Goal: Browse casually: Explore the website without a specific task or goal

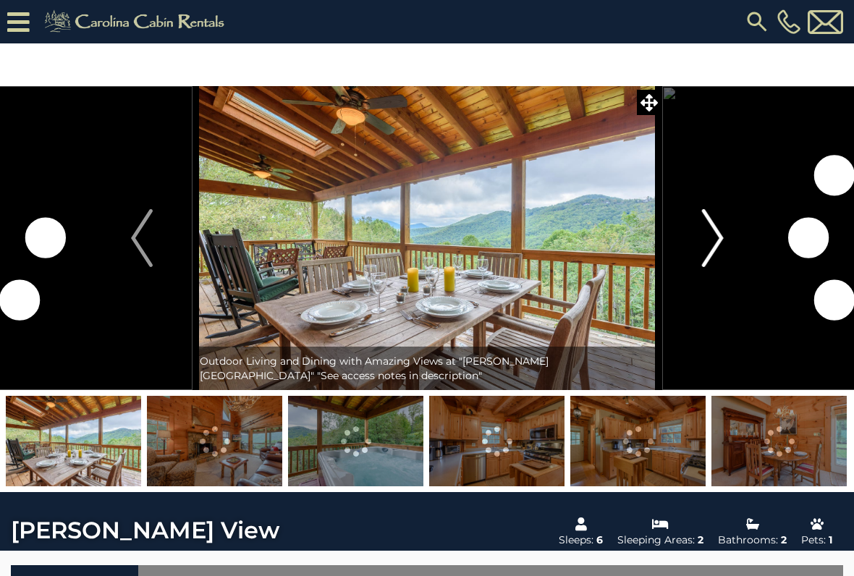
click at [707, 254] on img "Next" at bounding box center [713, 238] width 22 height 58
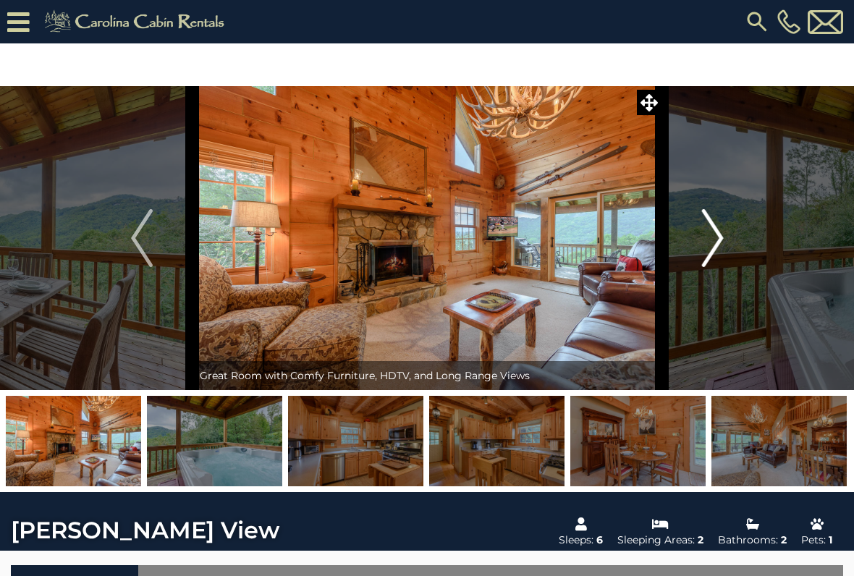
click at [713, 246] on img "Next" at bounding box center [713, 238] width 22 height 58
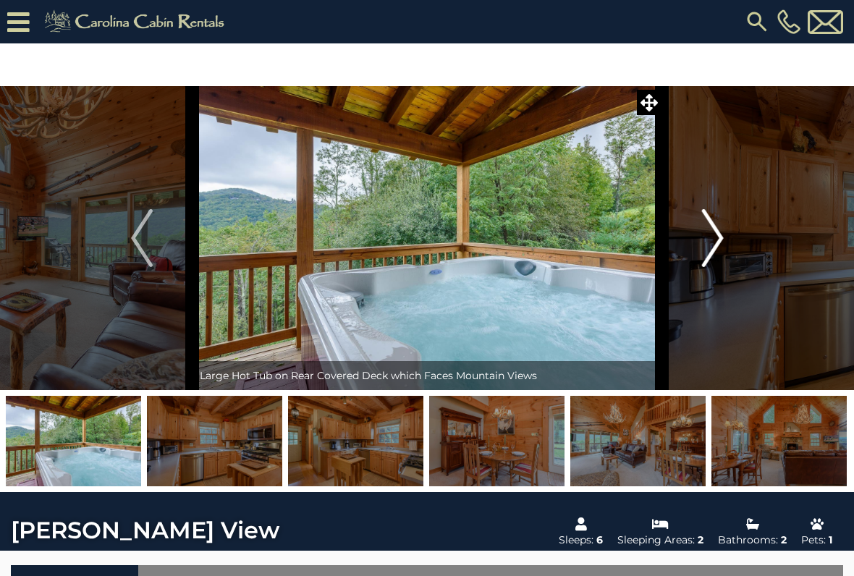
click at [716, 234] on img "Next" at bounding box center [713, 238] width 22 height 58
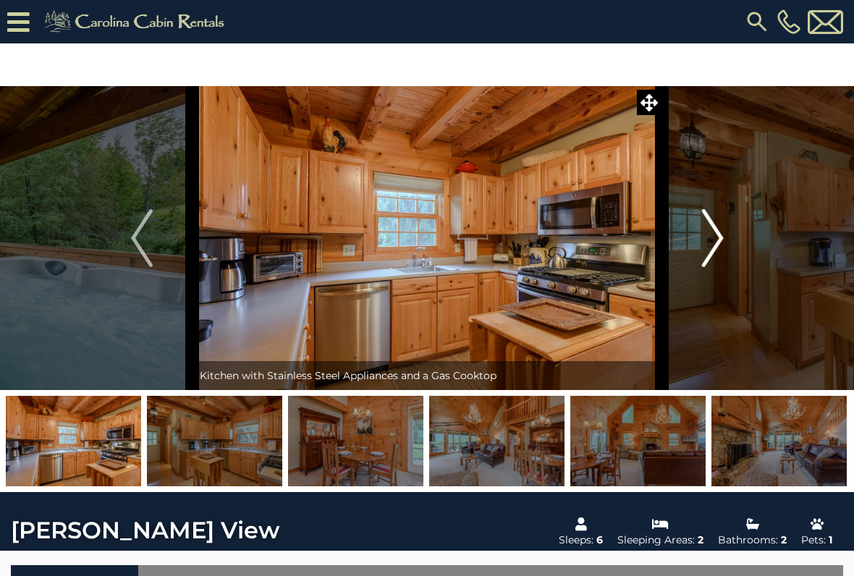
click at [718, 231] on img "Next" at bounding box center [713, 238] width 22 height 58
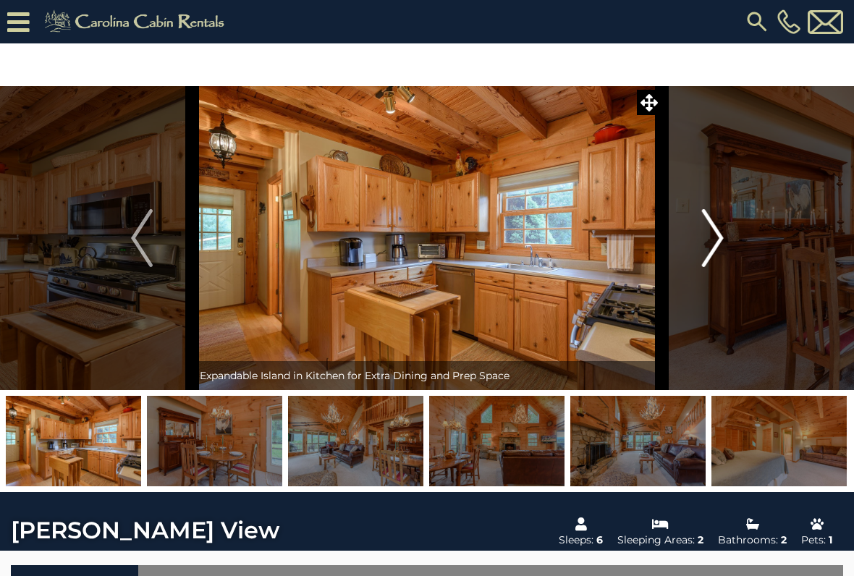
click at [711, 243] on img "Next" at bounding box center [713, 238] width 22 height 58
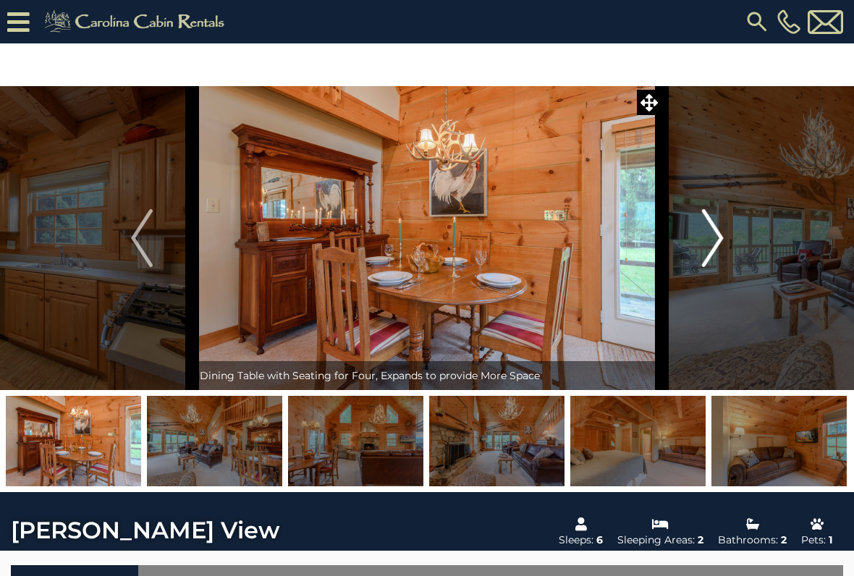
click at [720, 242] on img "Next" at bounding box center [713, 238] width 22 height 58
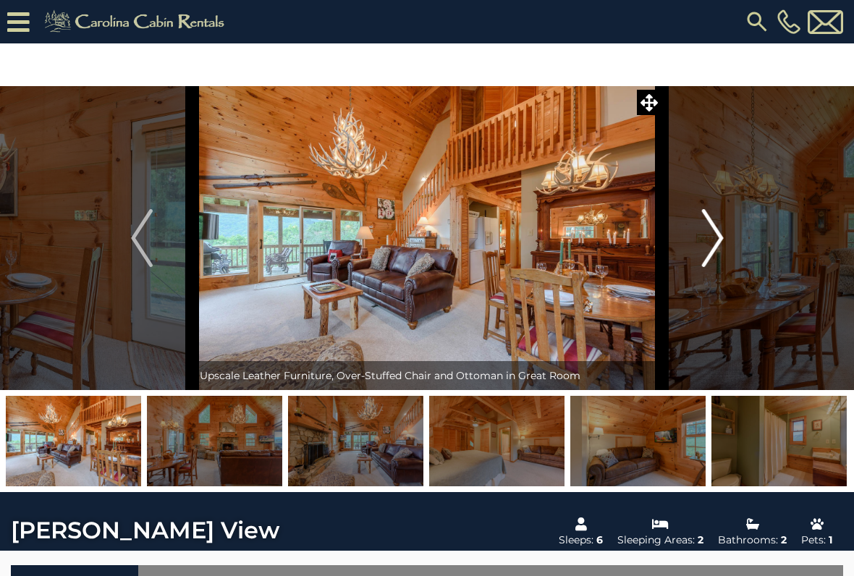
click at [720, 235] on img "Next" at bounding box center [713, 238] width 22 height 58
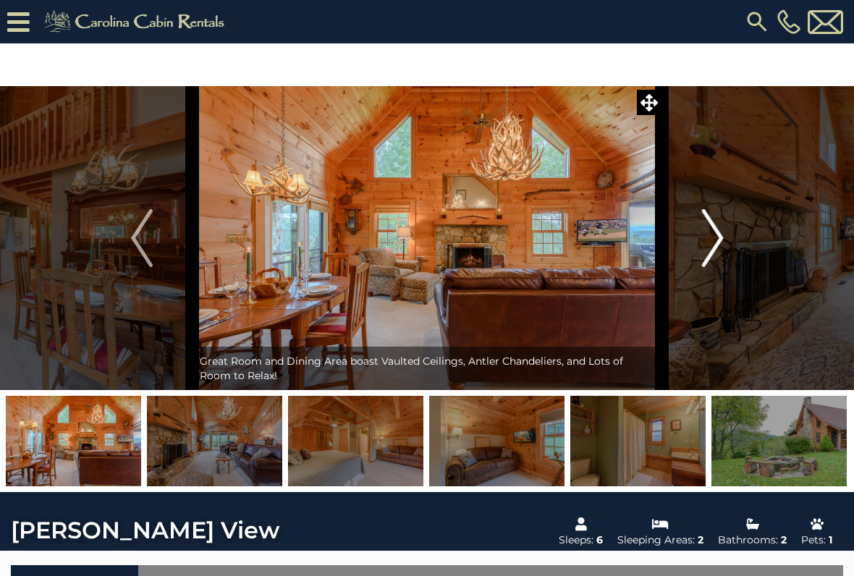
click at [722, 234] on img "Next" at bounding box center [713, 238] width 22 height 58
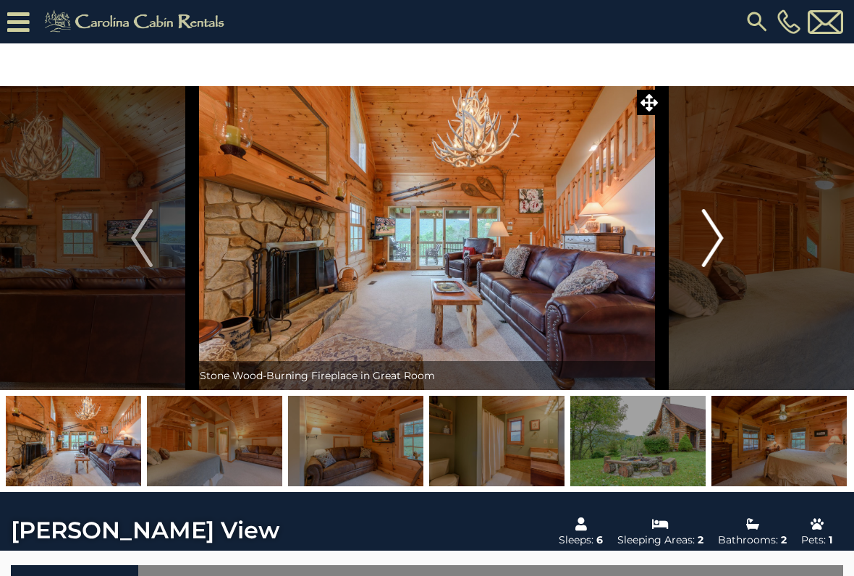
click at [718, 234] on img "Next" at bounding box center [713, 238] width 22 height 58
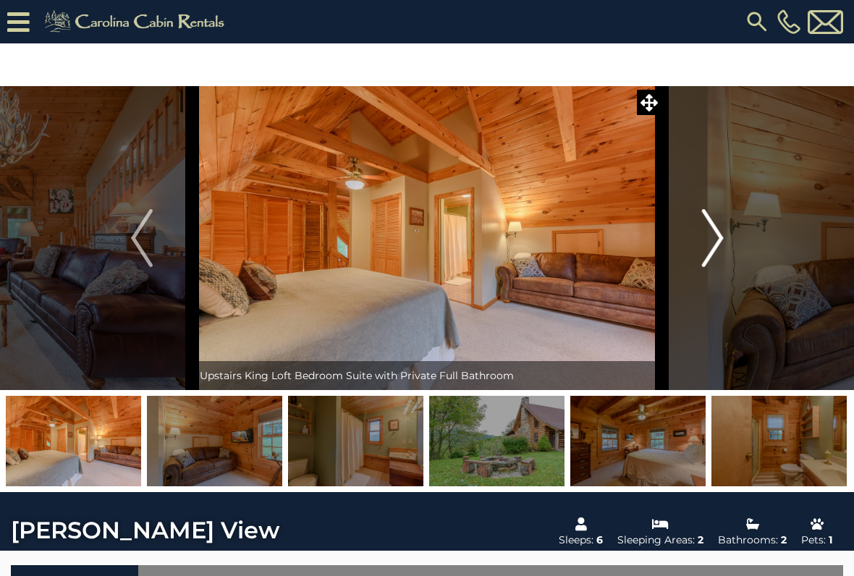
click at [713, 245] on img "Next" at bounding box center [713, 238] width 22 height 58
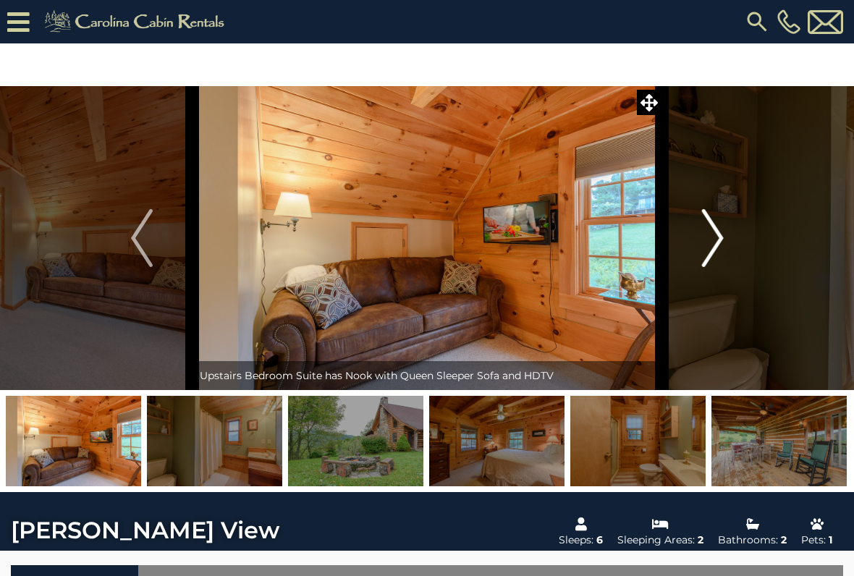
click at [714, 241] on img "Next" at bounding box center [713, 238] width 22 height 58
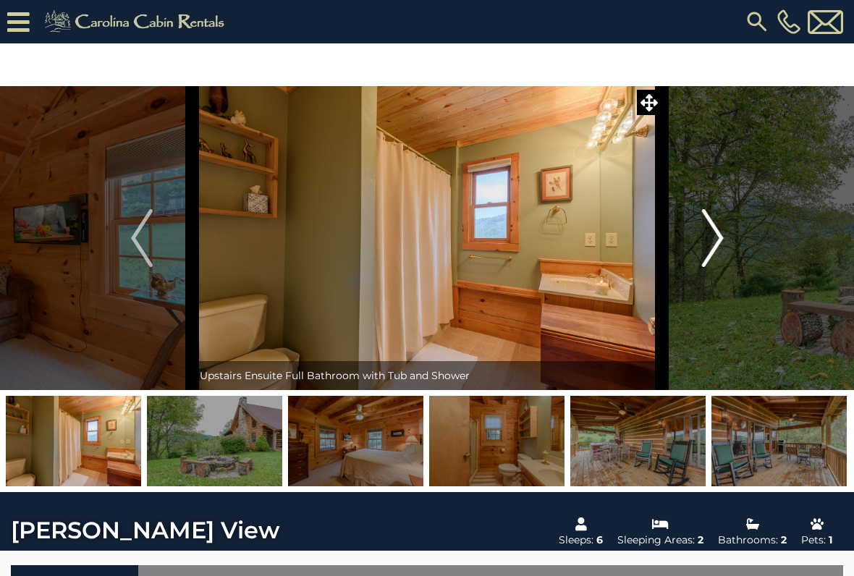
click at [722, 243] on img "Next" at bounding box center [713, 238] width 22 height 58
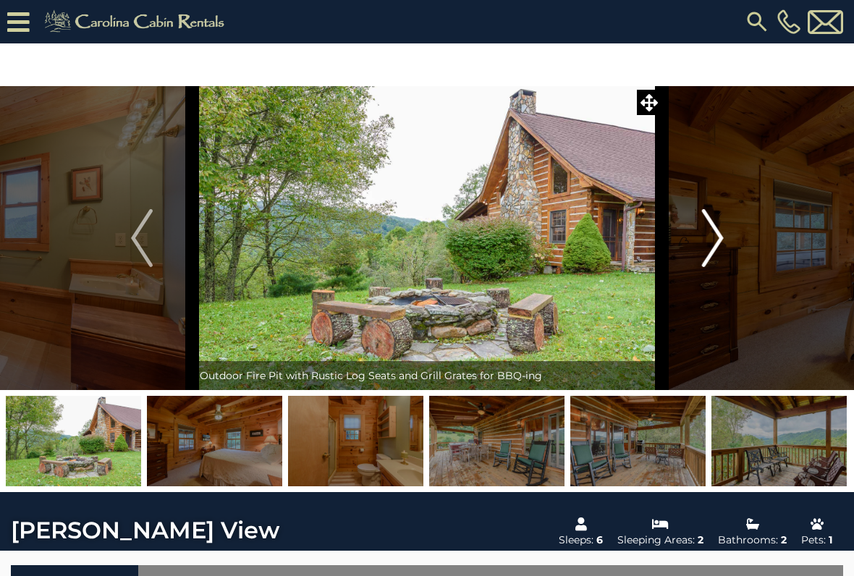
click at [715, 238] on img "Next" at bounding box center [713, 238] width 22 height 58
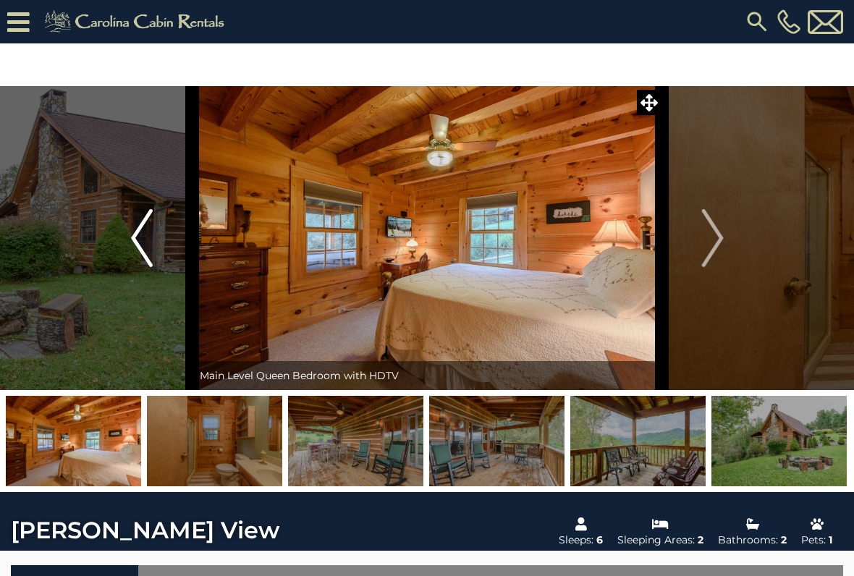
click at [148, 222] on img "Previous" at bounding box center [142, 238] width 22 height 58
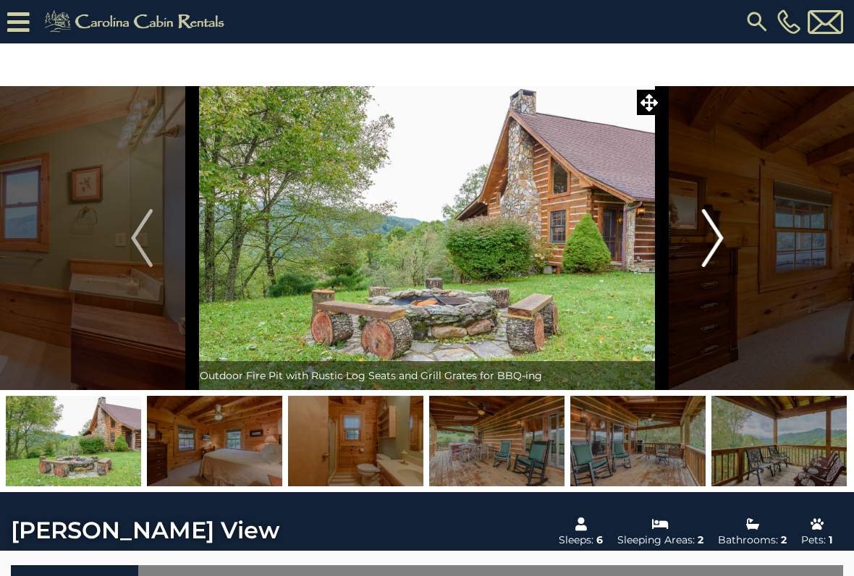
click at [709, 227] on img "Next" at bounding box center [713, 238] width 22 height 58
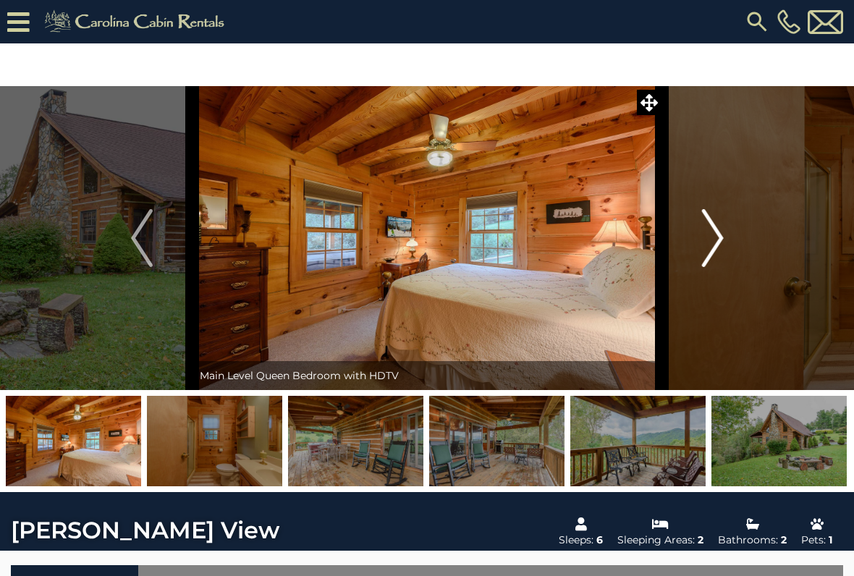
click at [715, 249] on img "Next" at bounding box center [713, 238] width 22 height 58
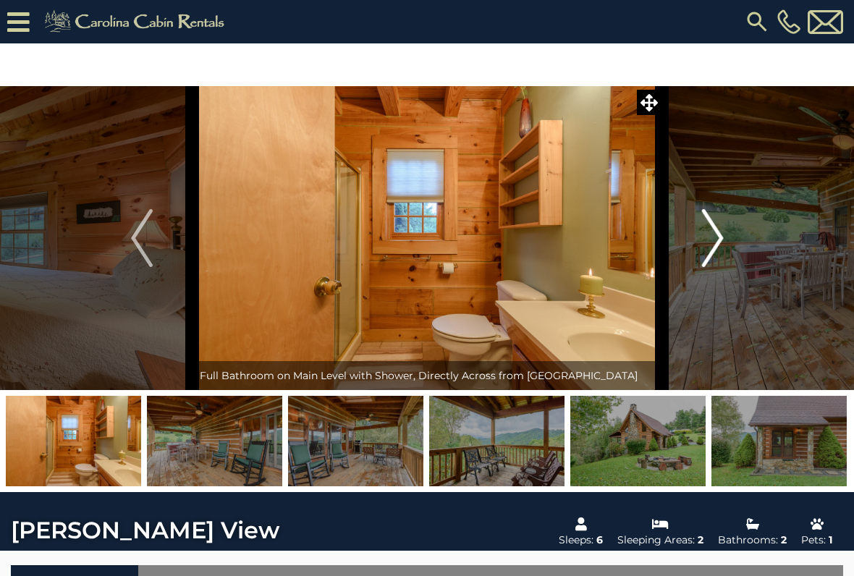
click at [720, 243] on img "Next" at bounding box center [713, 238] width 22 height 58
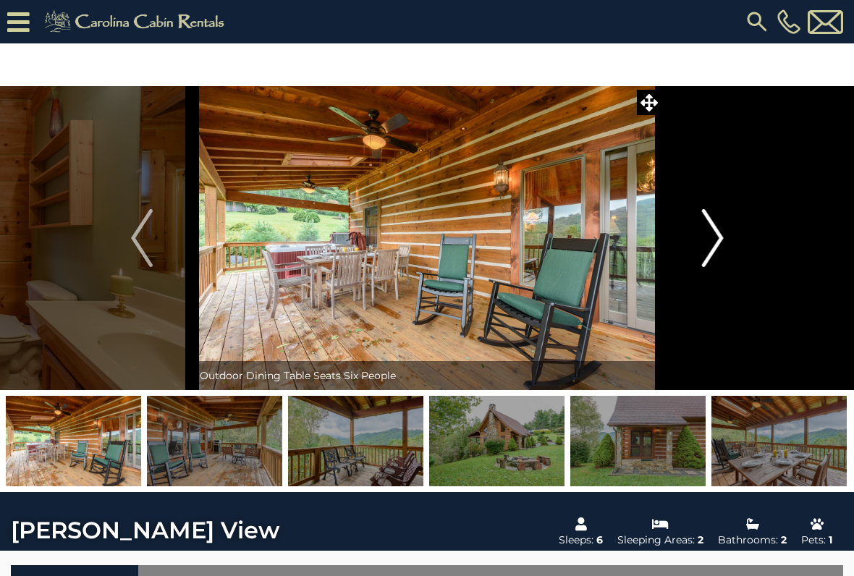
click at [715, 232] on img "Next" at bounding box center [713, 238] width 22 height 58
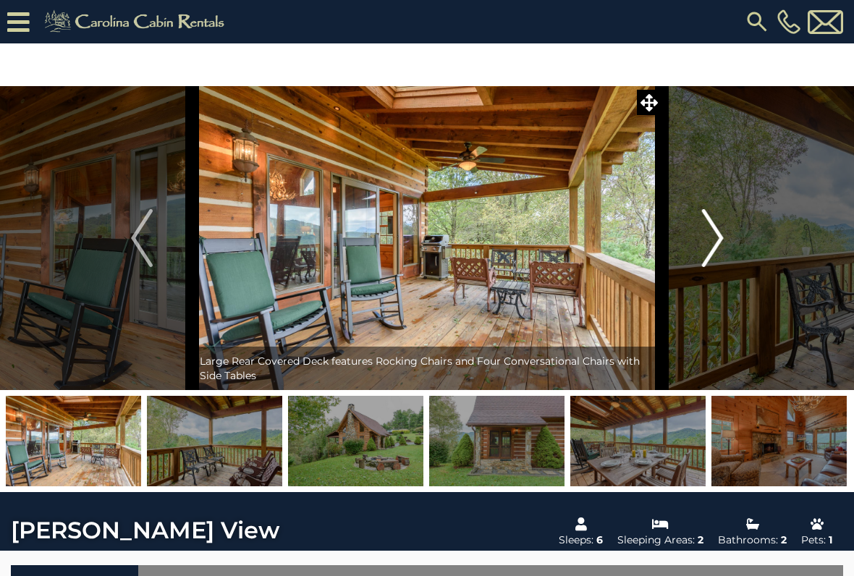
click at [716, 252] on img "Next" at bounding box center [713, 238] width 22 height 58
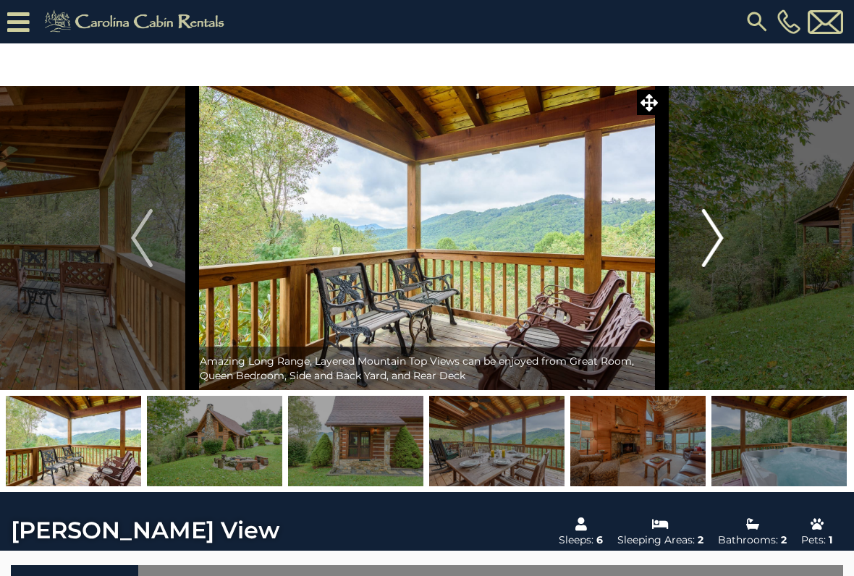
click at [721, 243] on img "Next" at bounding box center [713, 238] width 22 height 58
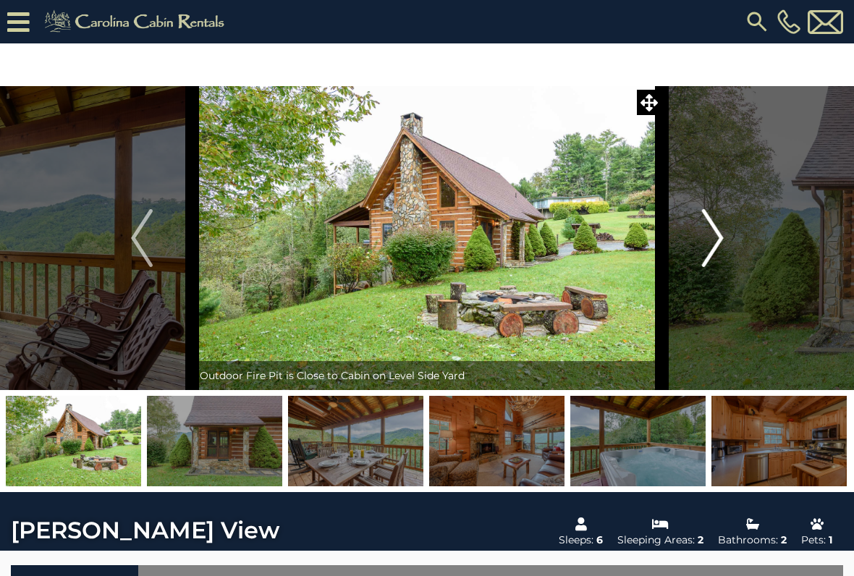
click at [714, 236] on img "Next" at bounding box center [713, 238] width 22 height 58
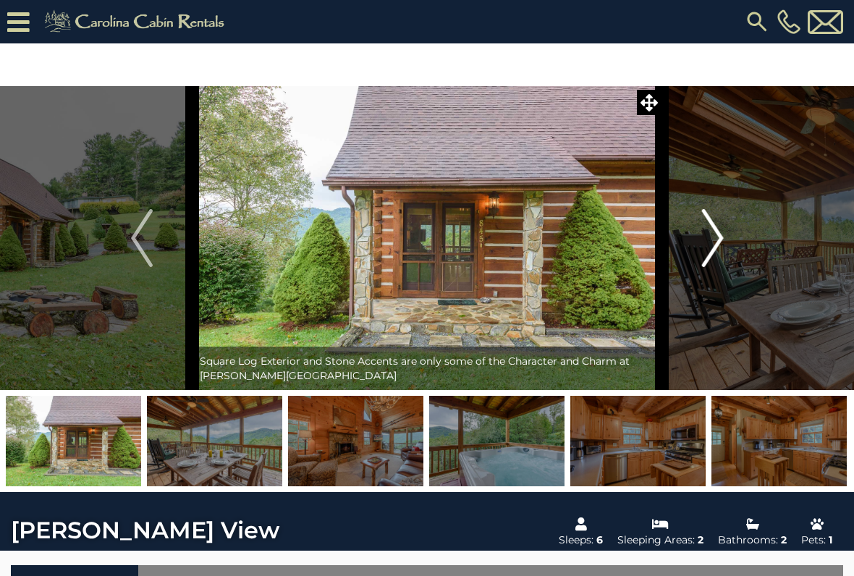
click at [717, 251] on img "Next" at bounding box center [713, 238] width 22 height 58
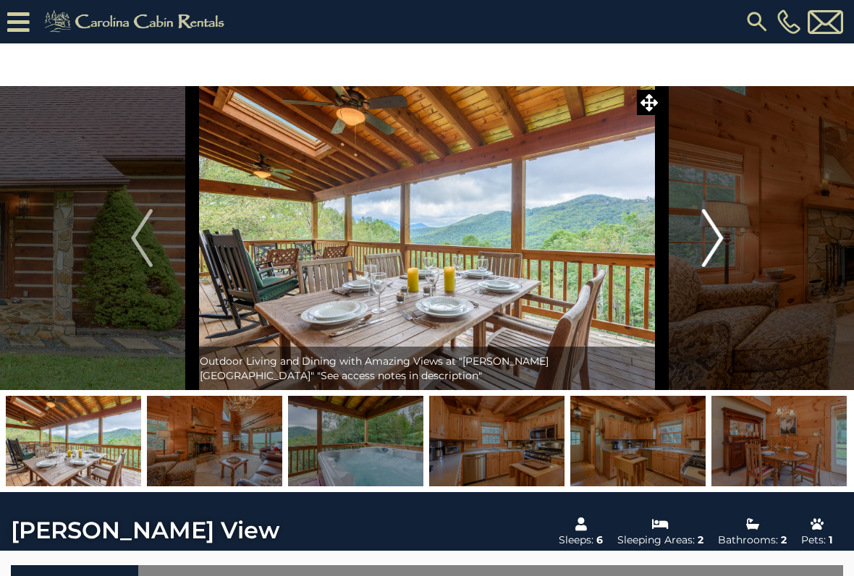
click at [710, 257] on img "Next" at bounding box center [713, 238] width 22 height 58
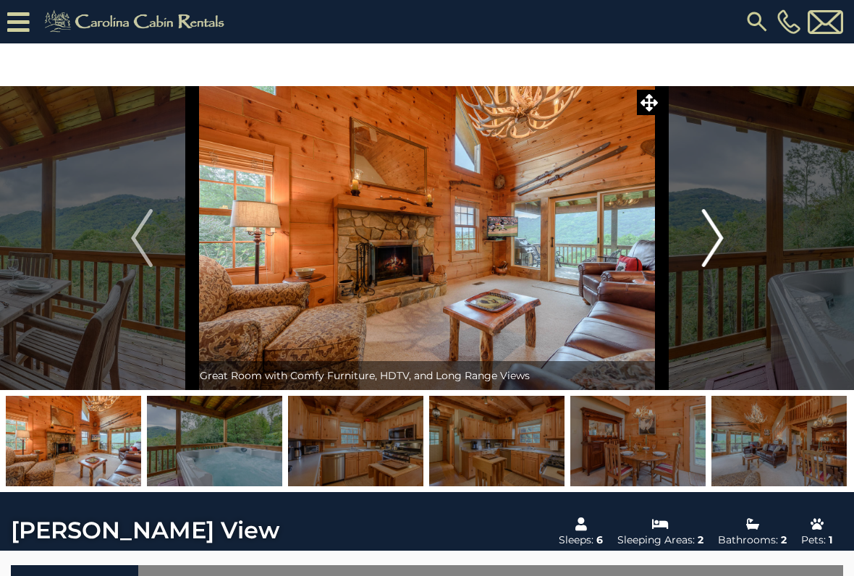
click at [711, 221] on img "Next" at bounding box center [713, 238] width 22 height 58
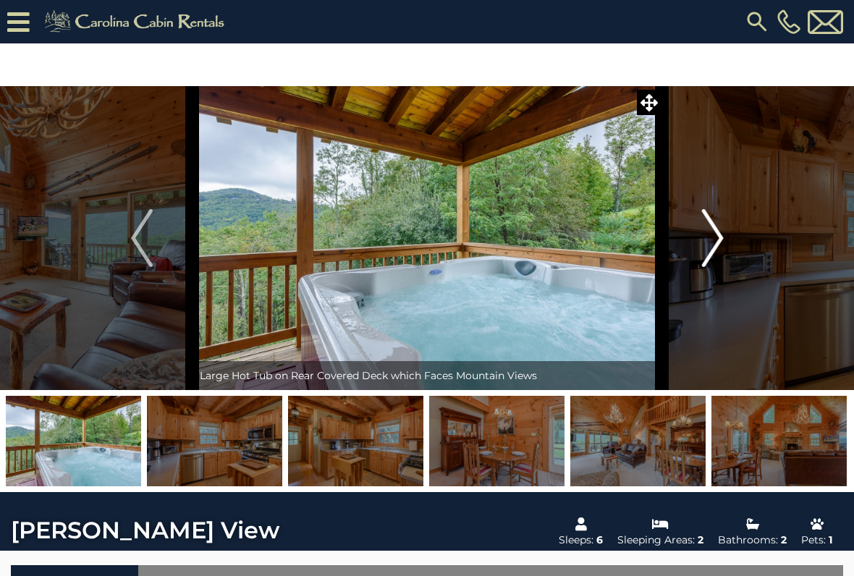
click at [713, 233] on img "Next" at bounding box center [713, 238] width 22 height 58
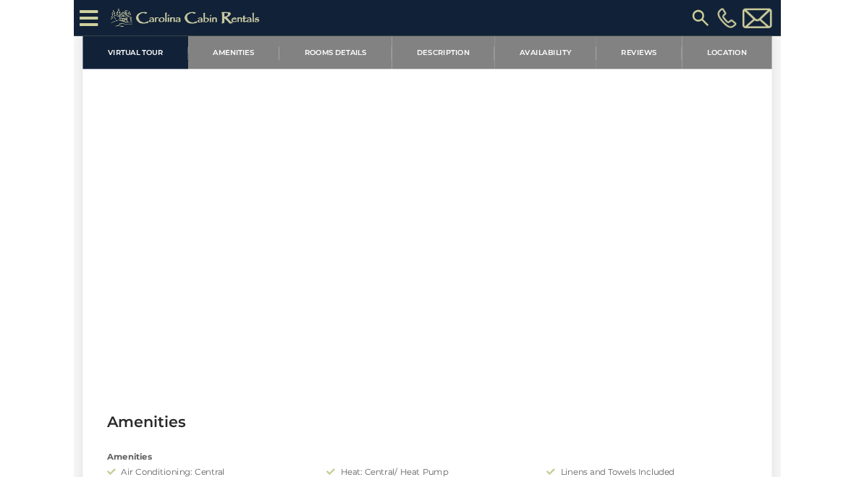
scroll to position [583, 0]
